Goal: Information Seeking & Learning: Learn about a topic

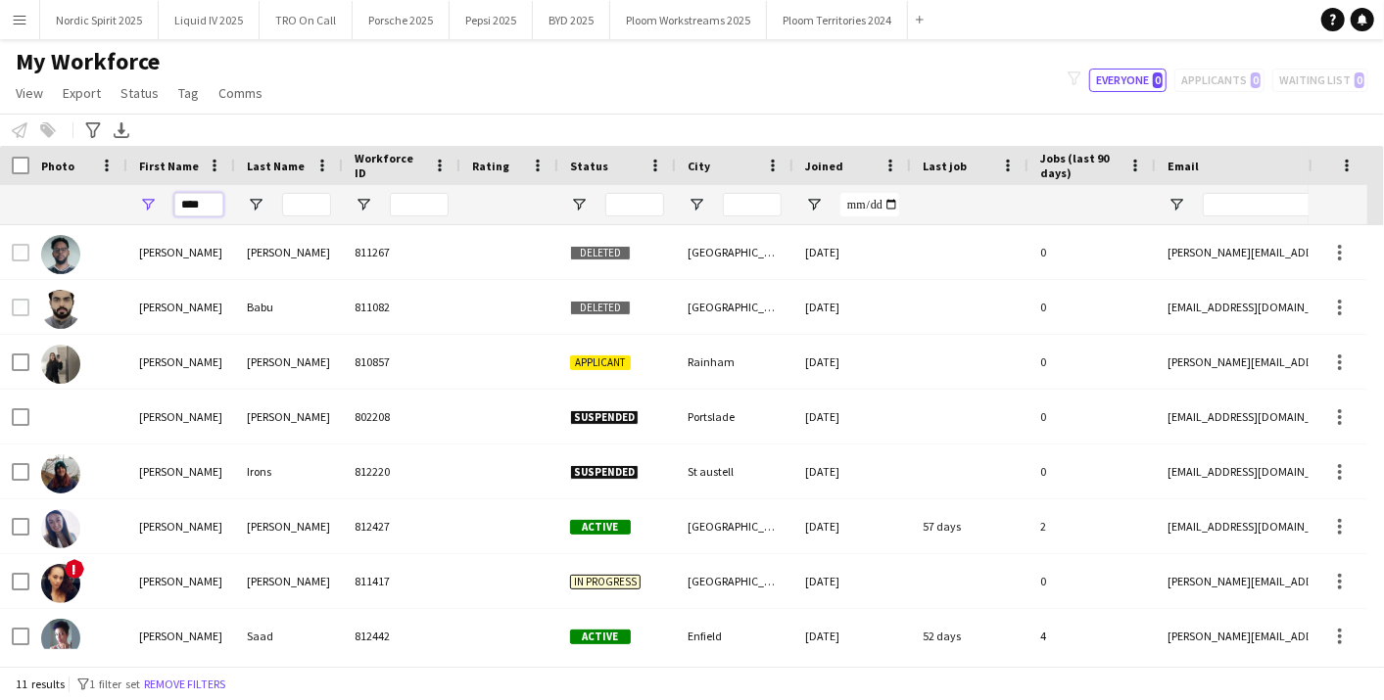
drag, startPoint x: 212, startPoint y: 205, endPoint x: 0, endPoint y: 74, distance: 248.5
click at [0, 98] on html "Menu Boards Boards Boards All jobs Status Workforce Workforce My Workforce Recr…" at bounding box center [692, 350] width 1384 height 700
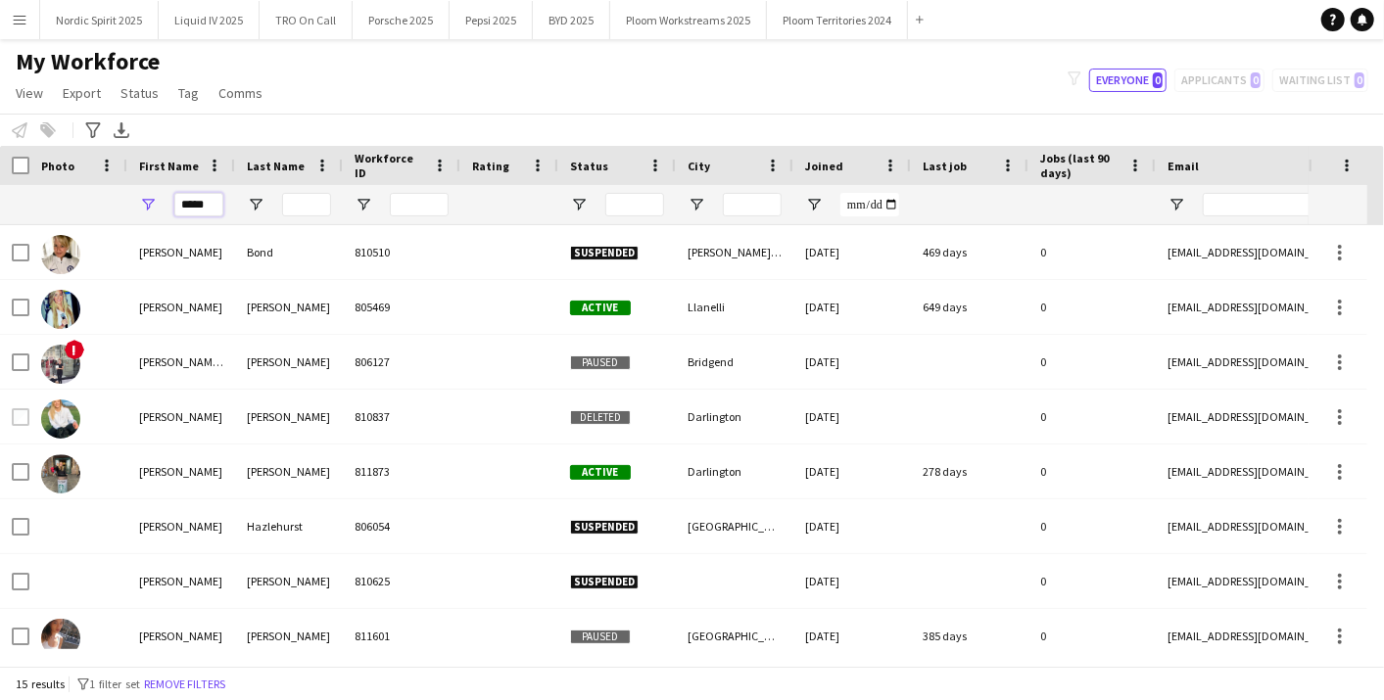
type input "*****"
click at [302, 193] on input "Last Name Filter Input" at bounding box center [306, 205] width 49 height 24
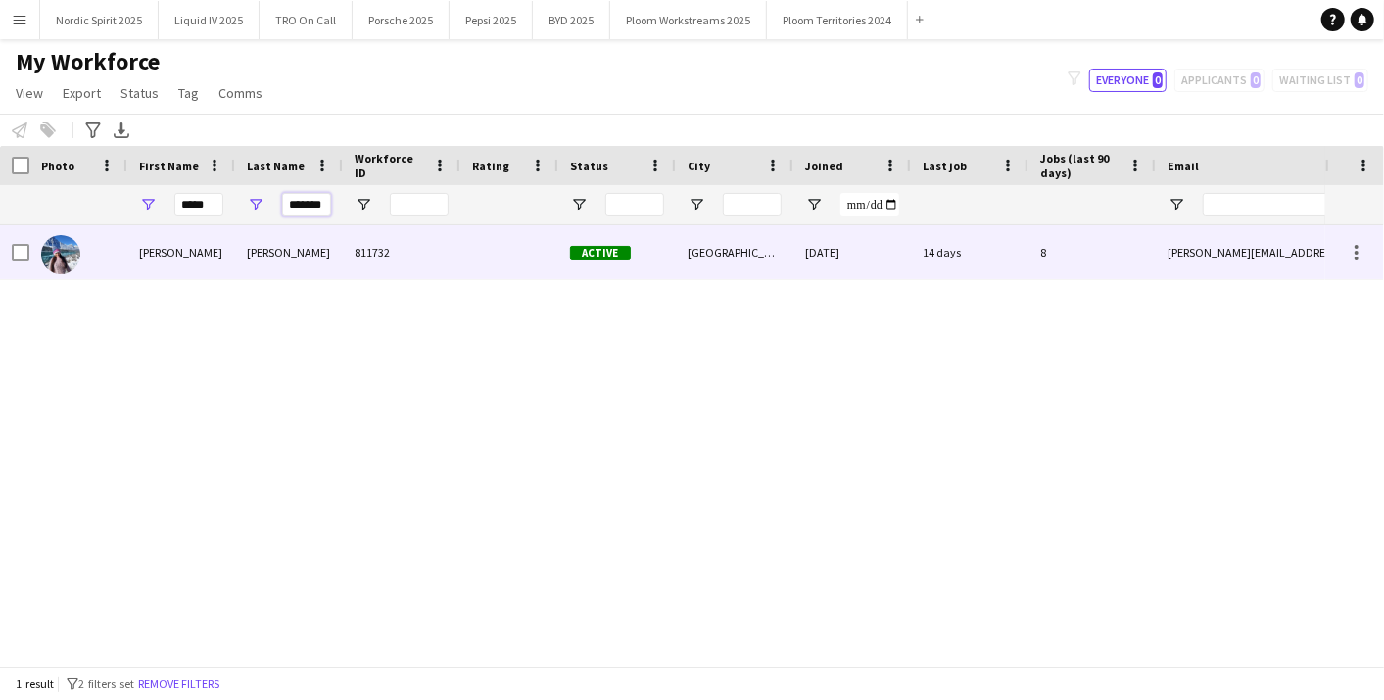
type input "*******"
click at [301, 246] on div "[PERSON_NAME]" at bounding box center [289, 252] width 108 height 54
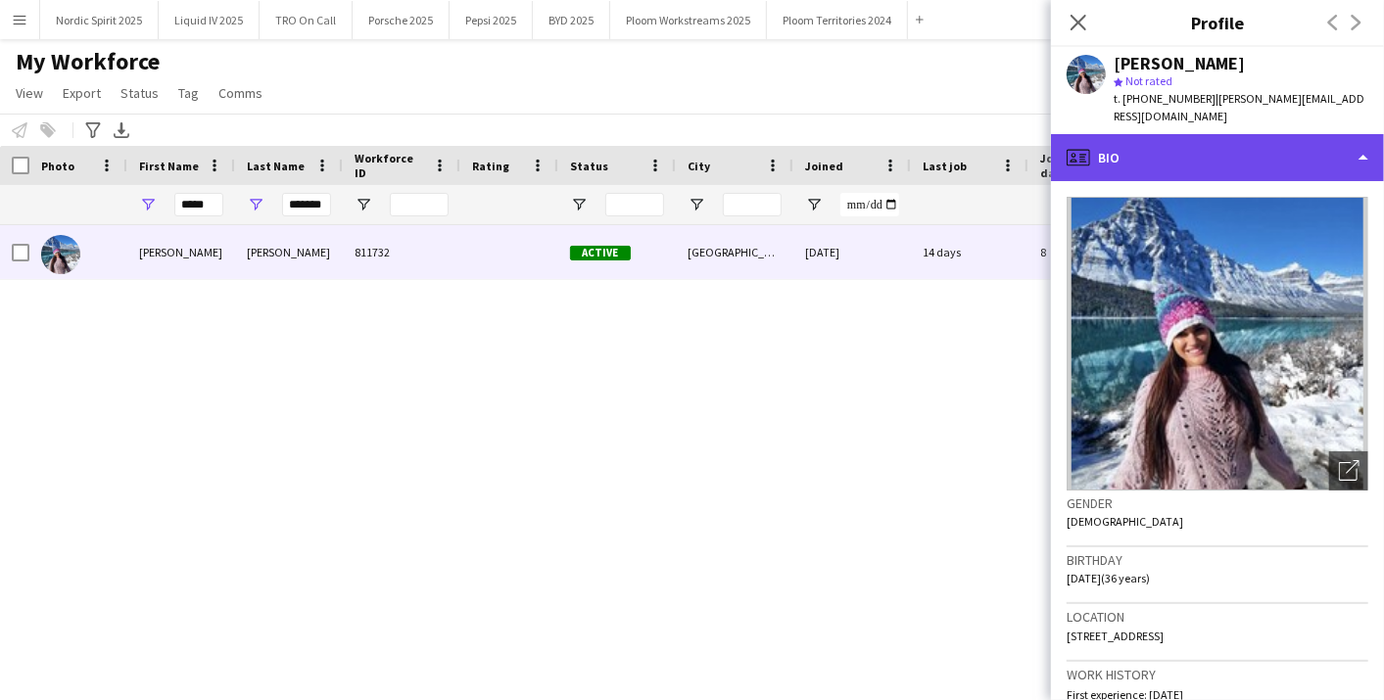
click at [1379, 145] on div "profile Bio" at bounding box center [1217, 157] width 333 height 47
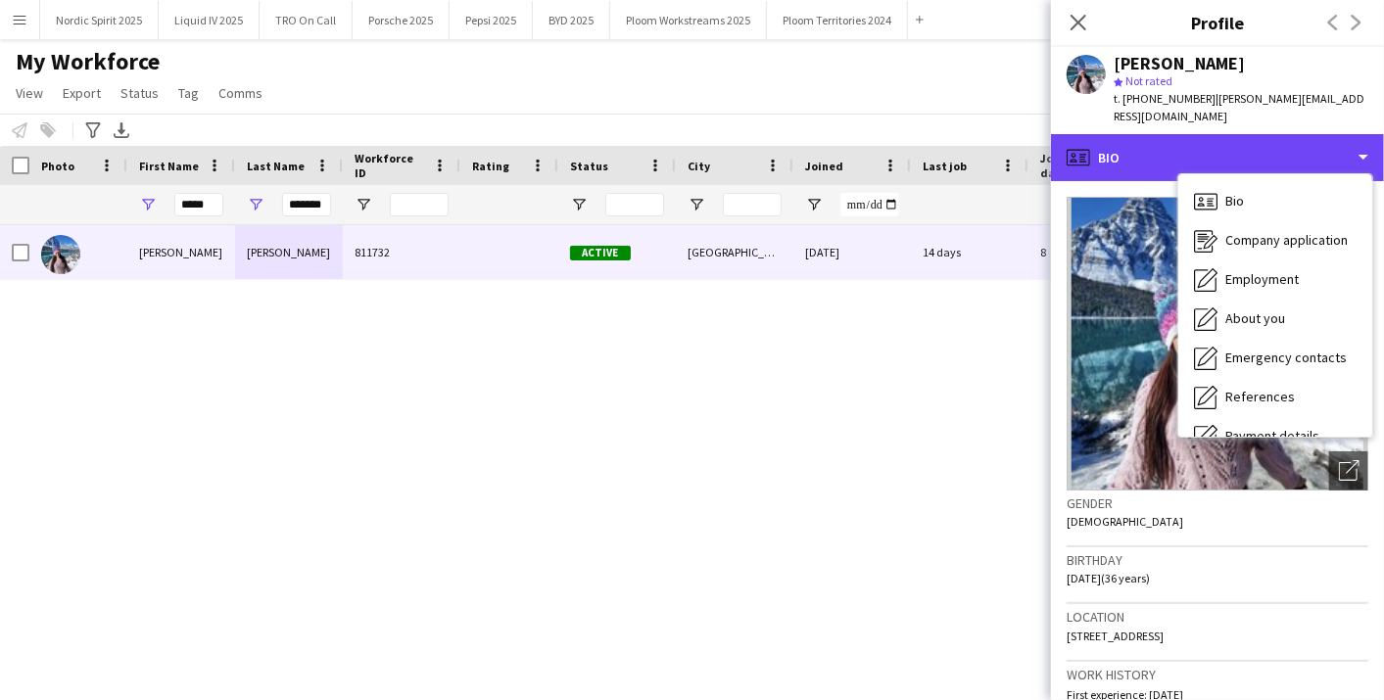
scroll to position [262, 0]
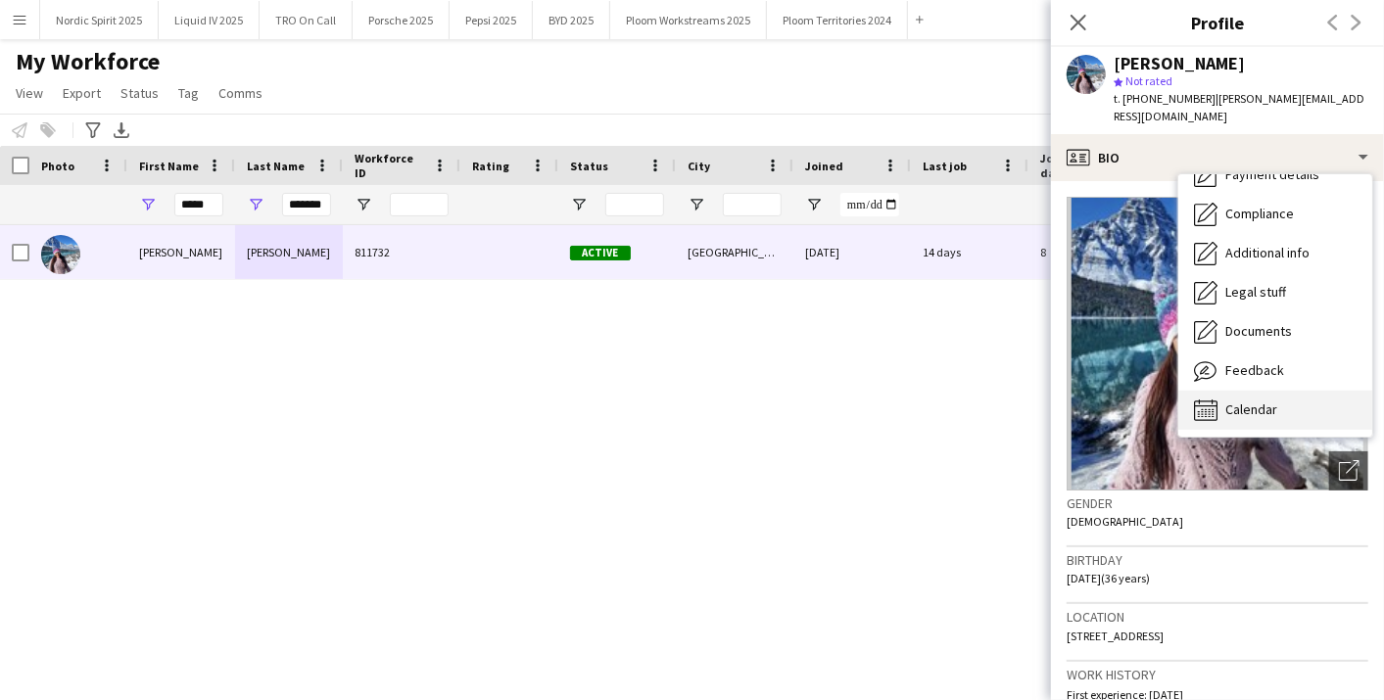
click at [1320, 406] on div "Calendar Calendar" at bounding box center [1275, 410] width 194 height 39
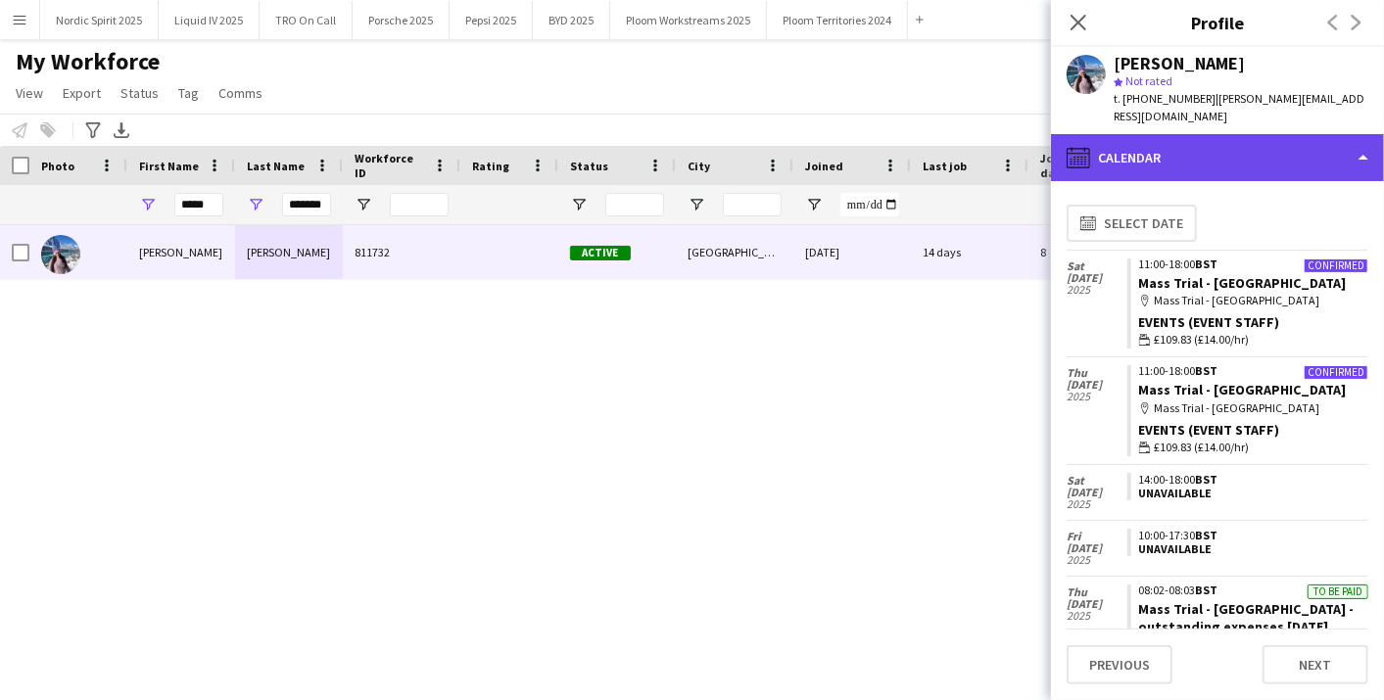
click at [1360, 137] on div "calendar-full Calendar" at bounding box center [1217, 157] width 333 height 47
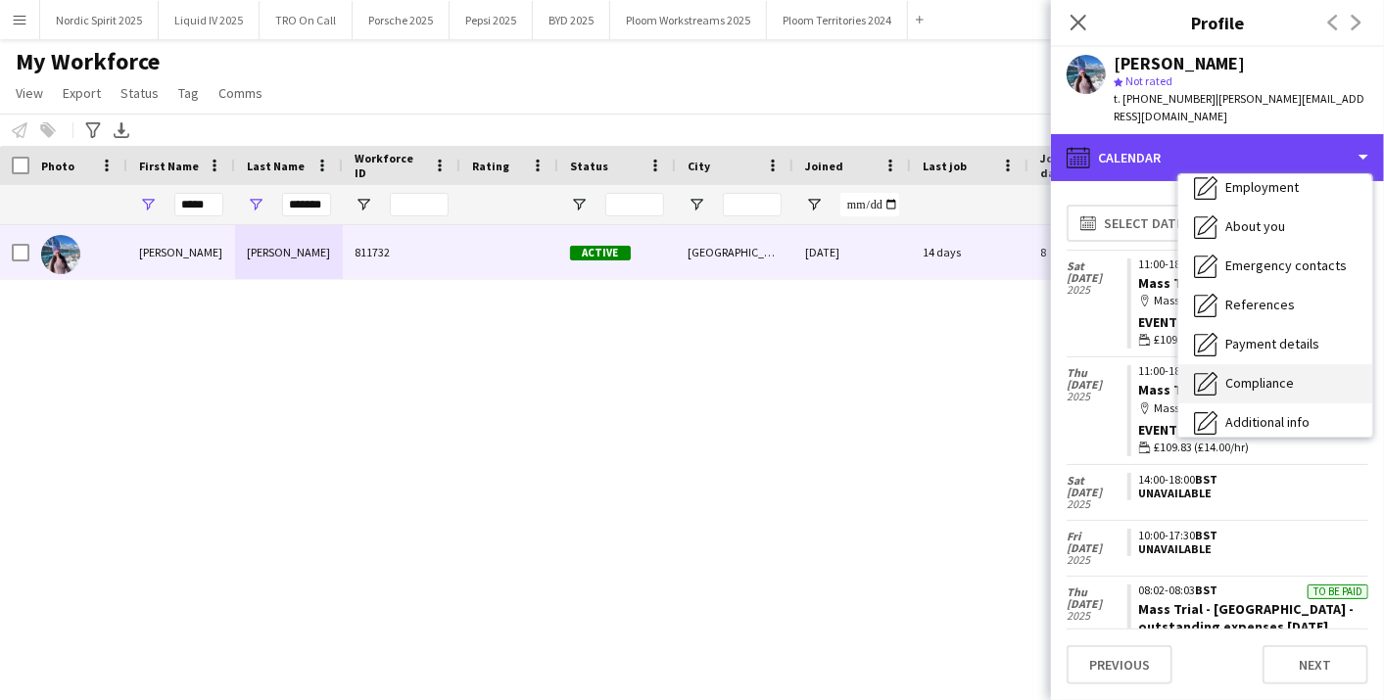
scroll to position [0, 0]
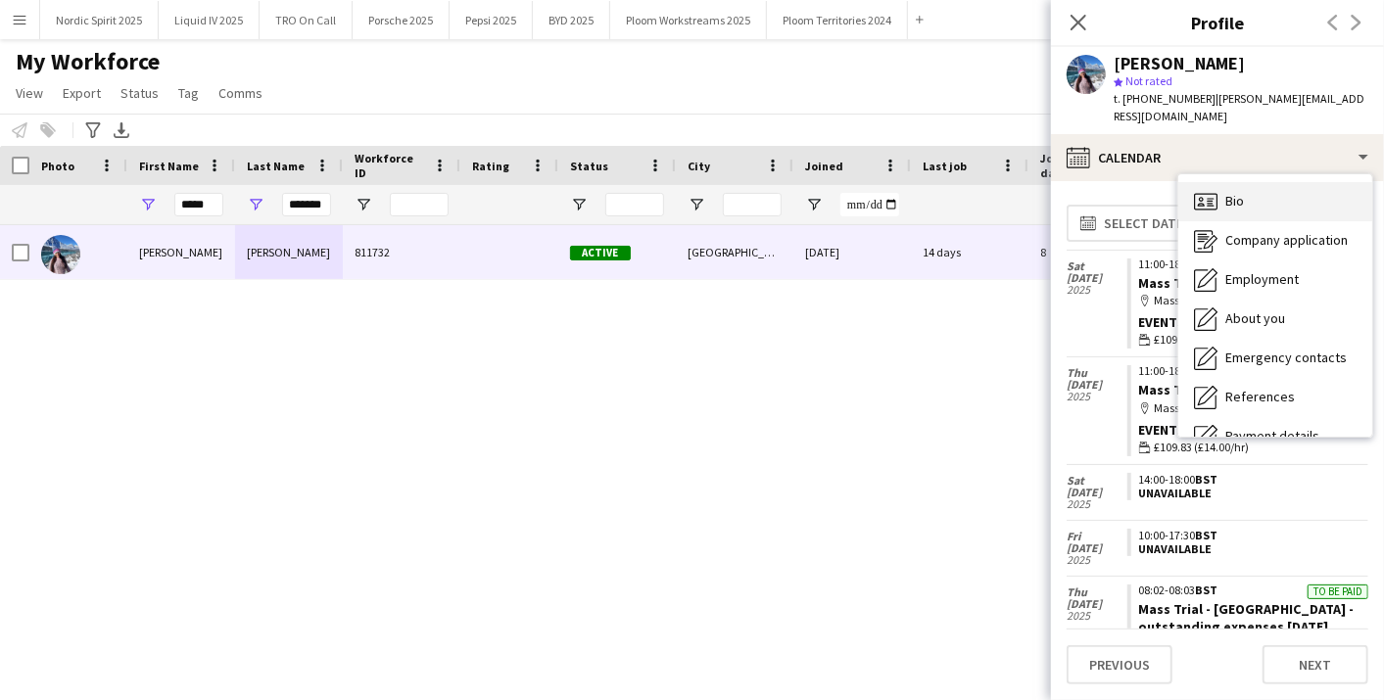
click at [1323, 186] on div "Bio Bio" at bounding box center [1275, 201] width 194 height 39
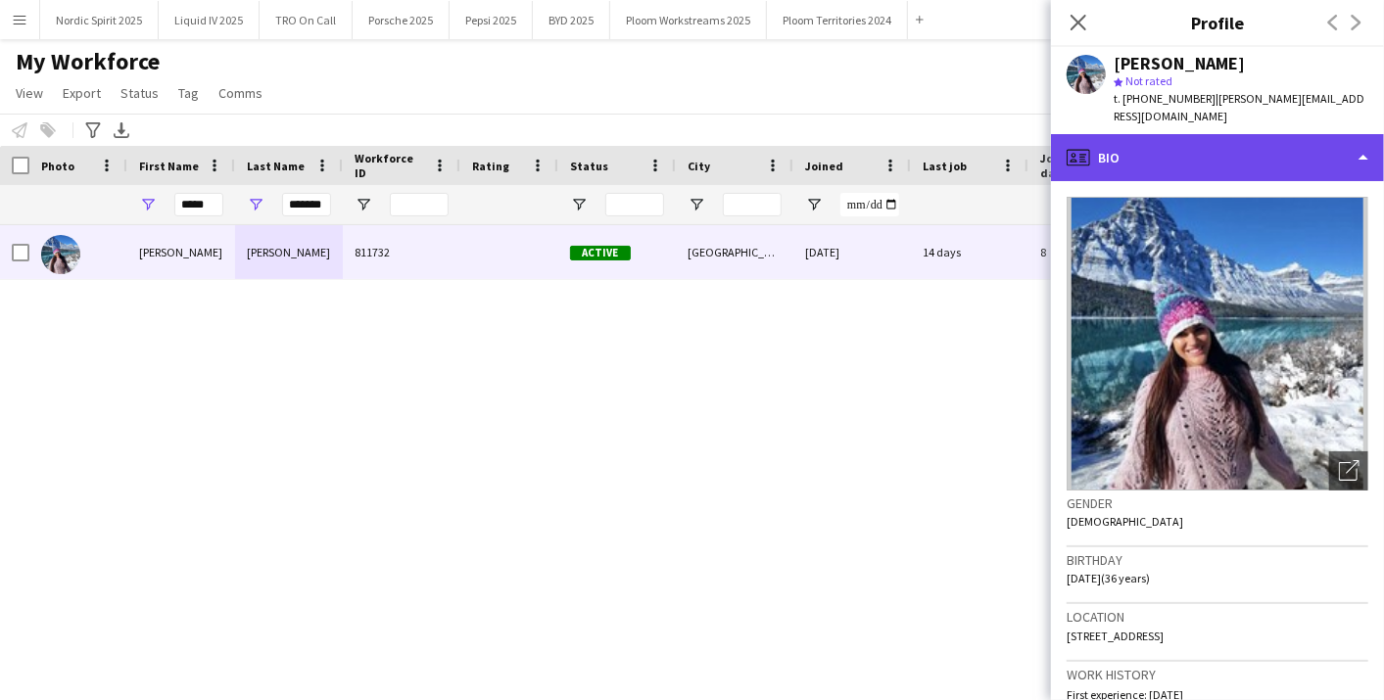
click at [1362, 134] on div "profile Bio" at bounding box center [1217, 157] width 333 height 47
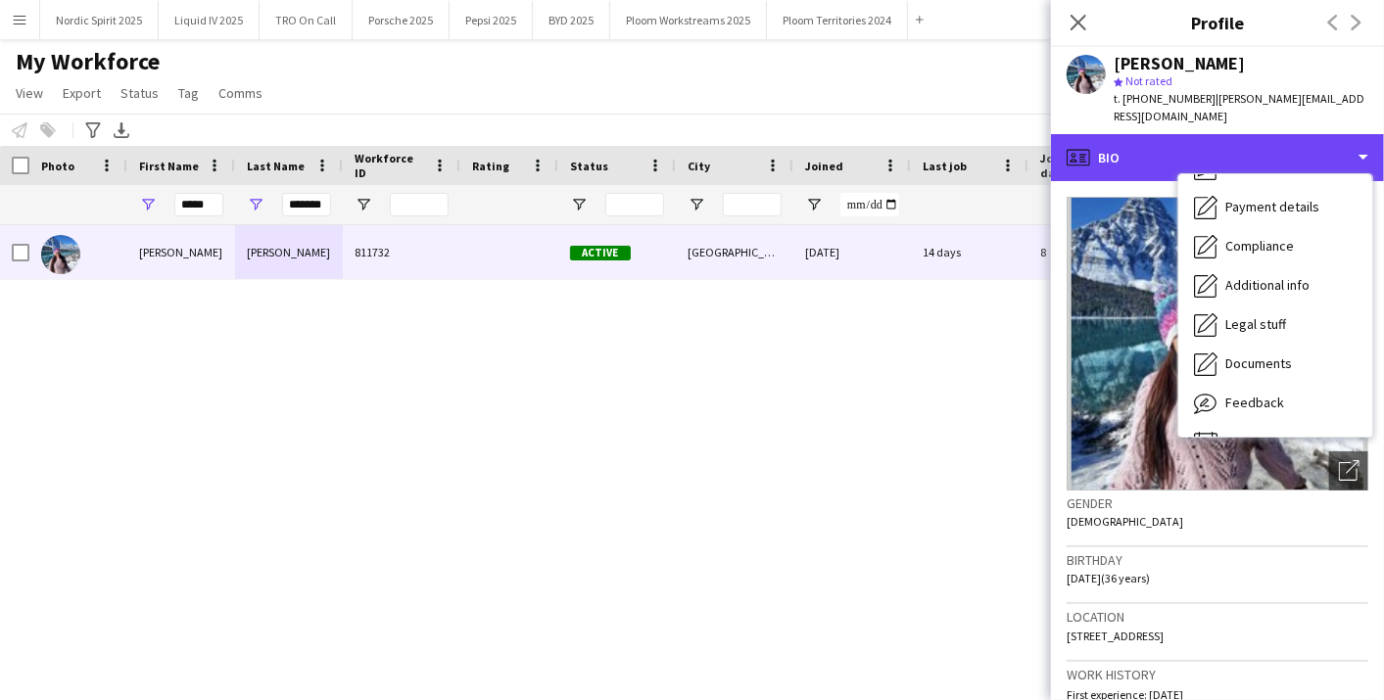
scroll to position [262, 0]
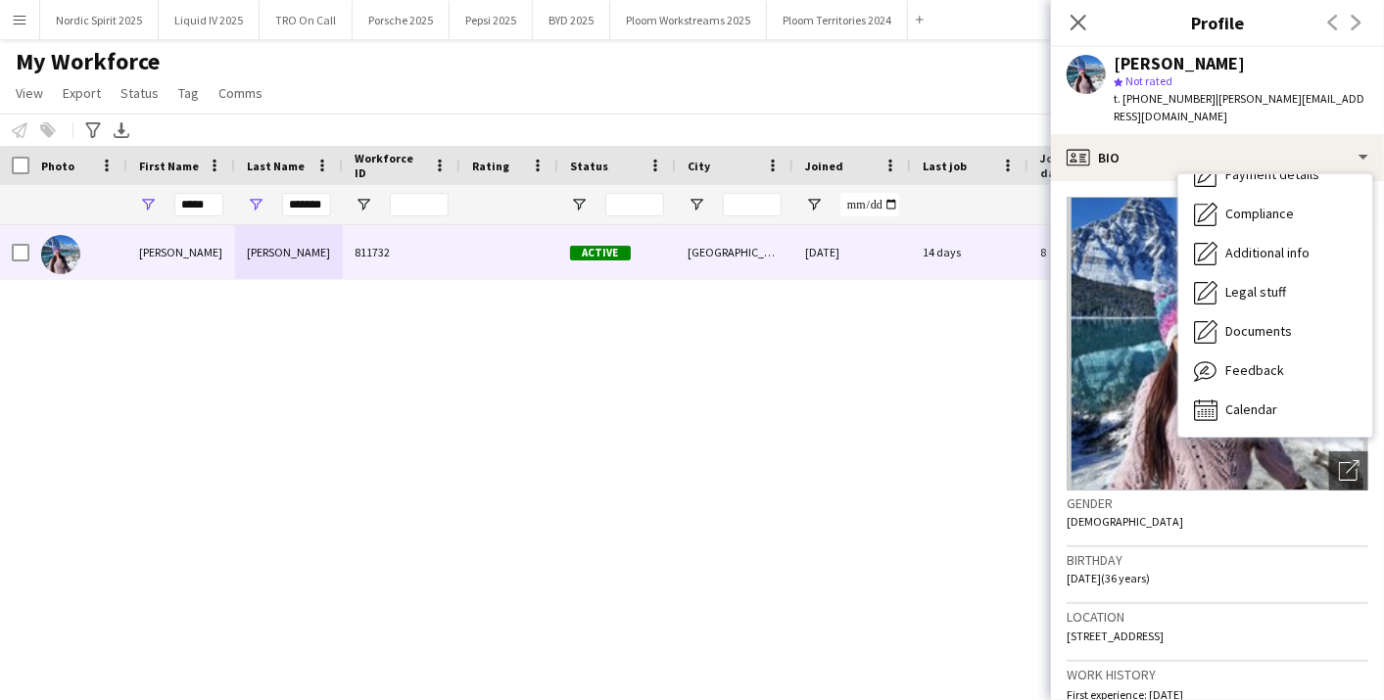
click at [1306, 414] on div "Bio Bio Company application Company application Employment Employment About you…" at bounding box center [1275, 305] width 194 height 262
click at [1281, 391] on div "Calendar Calendar" at bounding box center [1275, 410] width 194 height 39
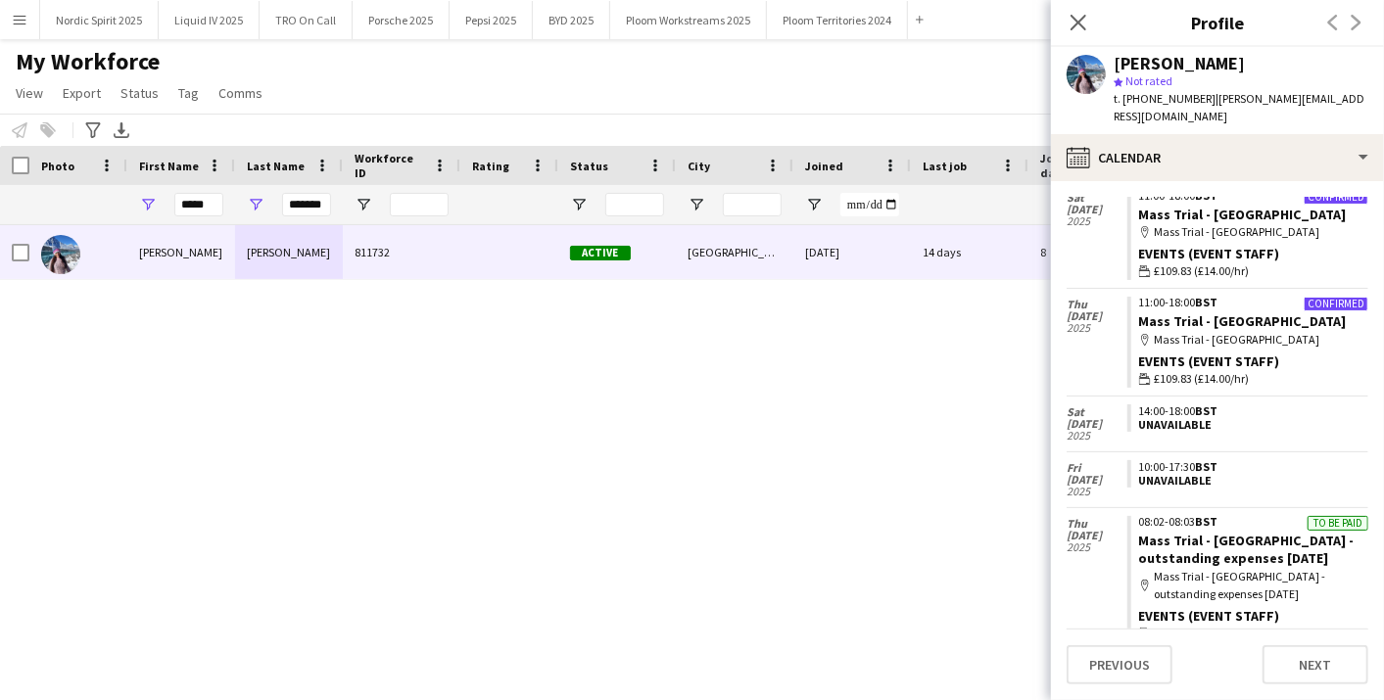
scroll to position [0, 0]
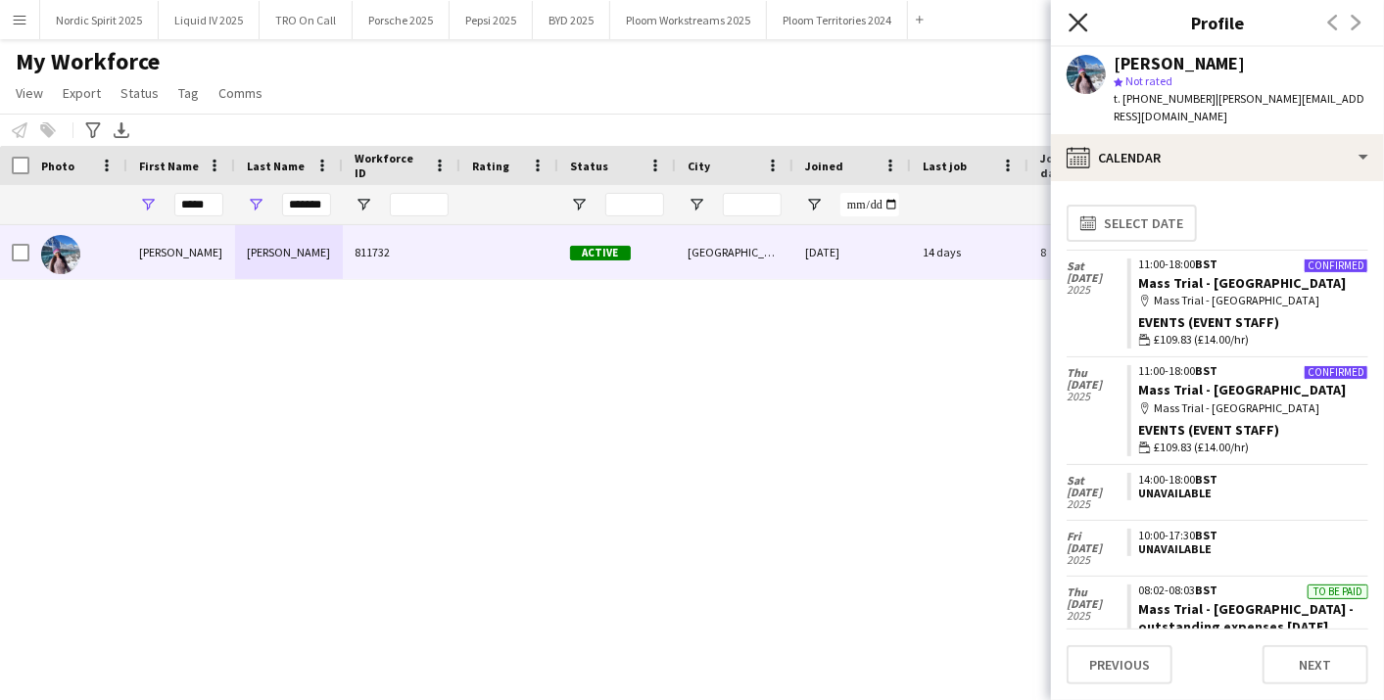
click at [1083, 23] on icon "Close pop-in" at bounding box center [1078, 22] width 19 height 19
